Goal: Task Accomplishment & Management: Use online tool/utility

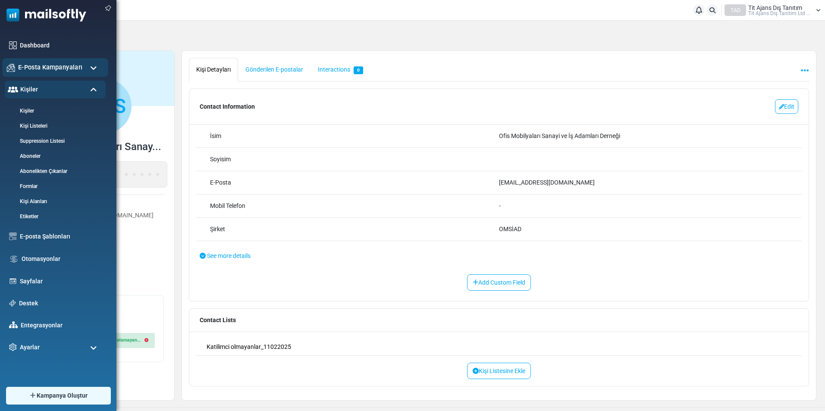
click at [50, 67] on span "E-Posta Kampanyaları" at bounding box center [50, 67] width 64 height 9
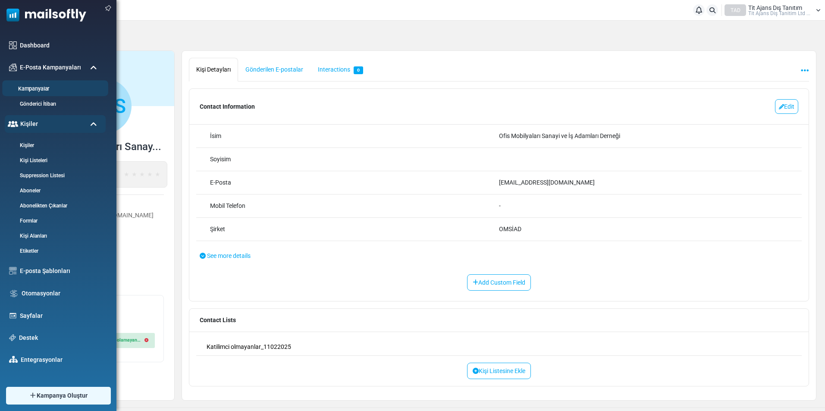
click at [41, 86] on link "Kampanyalar" at bounding box center [53, 89] width 103 height 8
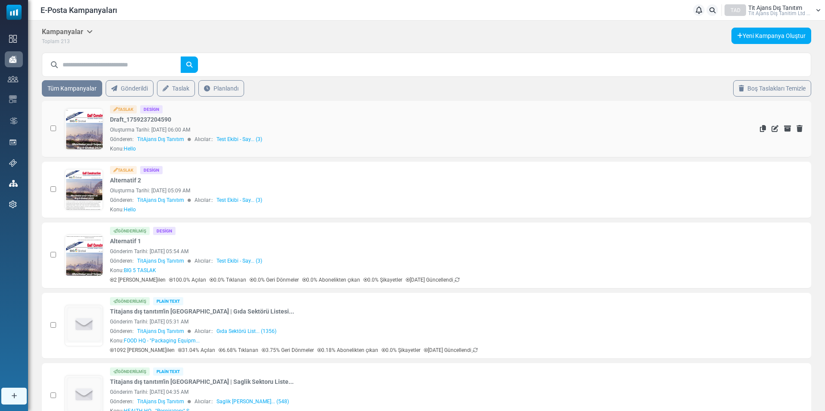
click at [88, 122] on link at bounding box center [84, 153] width 38 height 89
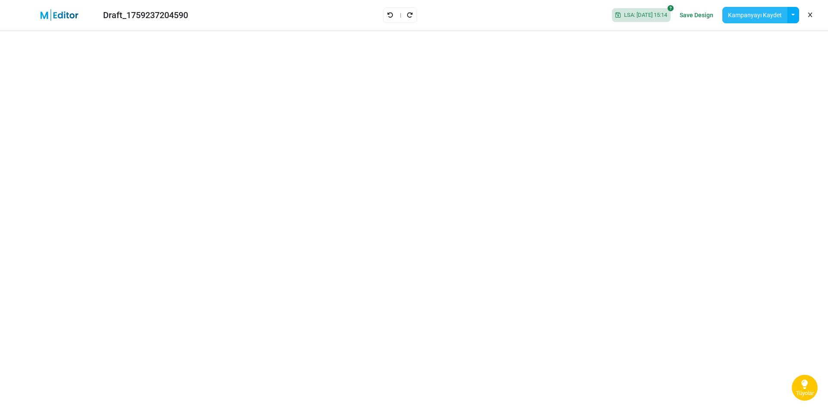
click at [759, 16] on button "Kampanyayı Kaydet" at bounding box center [754, 15] width 65 height 16
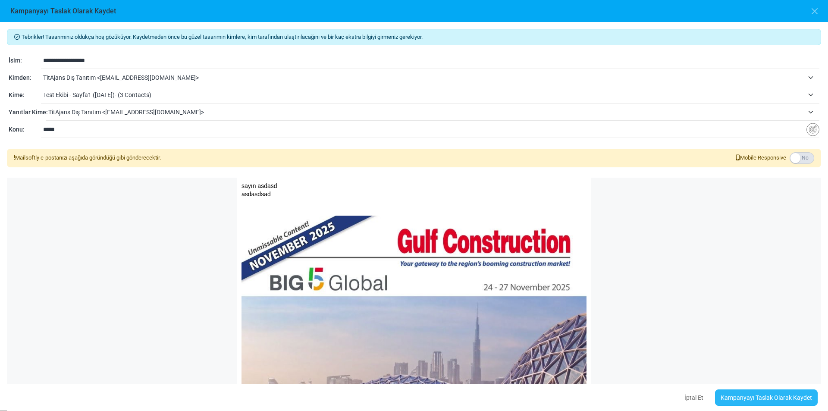
click at [756, 399] on link "Kampanyayı Taslak Olarak Kaydet" at bounding box center [766, 397] width 103 height 16
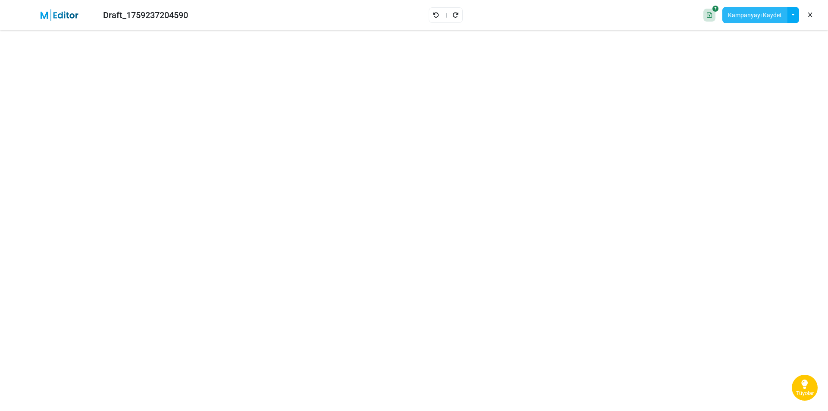
click at [775, 13] on button "Kampanyayı Kaydet" at bounding box center [754, 15] width 65 height 16
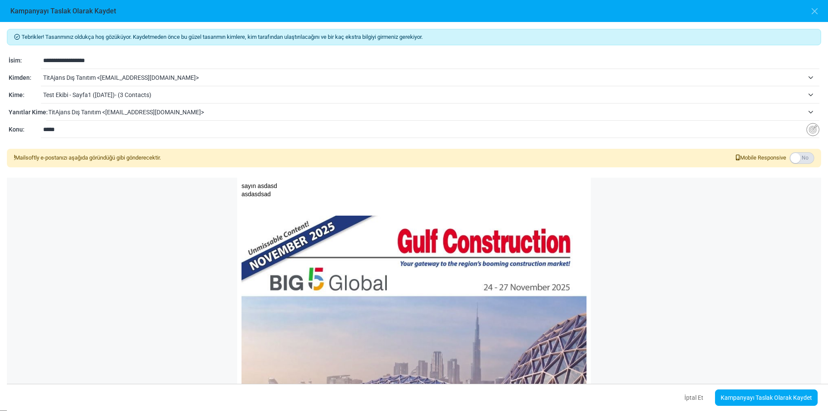
click at [799, 158] on label at bounding box center [802, 158] width 25 height 12
click at [801, 155] on label at bounding box center [802, 158] width 25 height 12
click at [744, 398] on link "Kampanyayı Taslak Olarak Kaydet" at bounding box center [766, 397] width 103 height 16
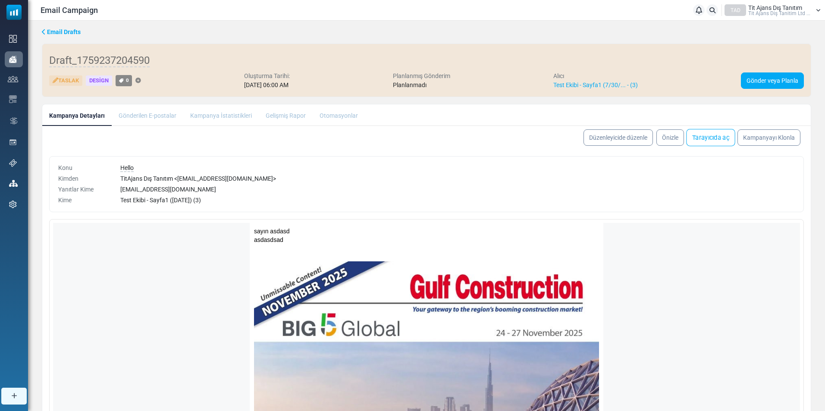
click at [717, 138] on link "Tarayıcıda aç" at bounding box center [710, 137] width 49 height 17
click at [627, 141] on link "Düzenleyicide düzenle" at bounding box center [618, 137] width 73 height 17
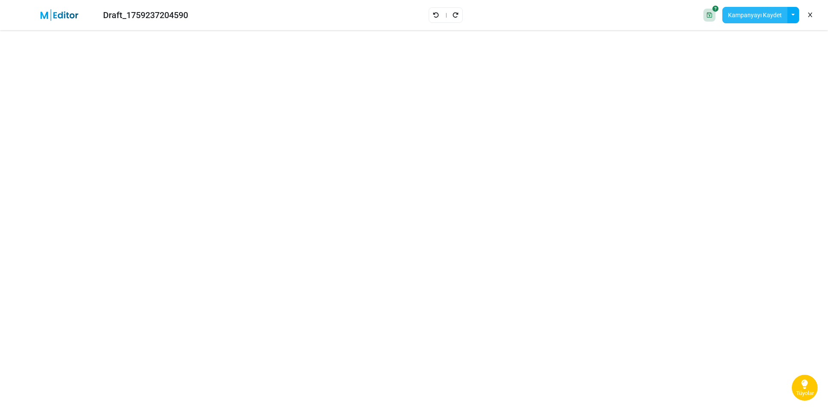
click at [760, 18] on button "Kampanyayı Kaydet" at bounding box center [754, 15] width 65 height 16
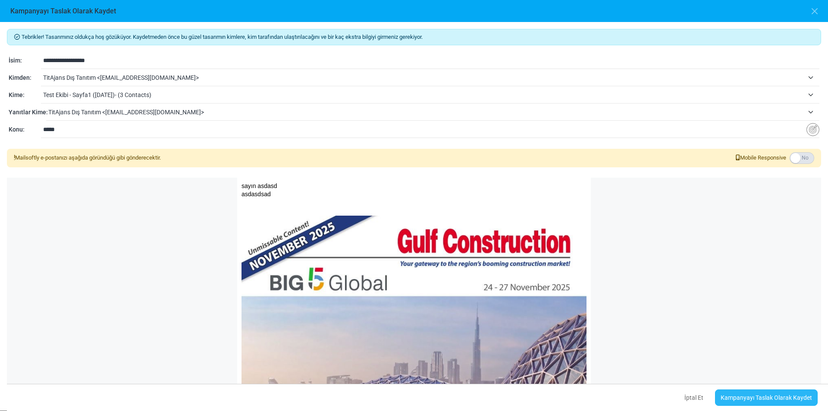
click at [771, 398] on link "Kampanyayı Taslak Olarak Kaydet" at bounding box center [766, 397] width 103 height 16
